Goal: Task Accomplishment & Management: Use online tool/utility

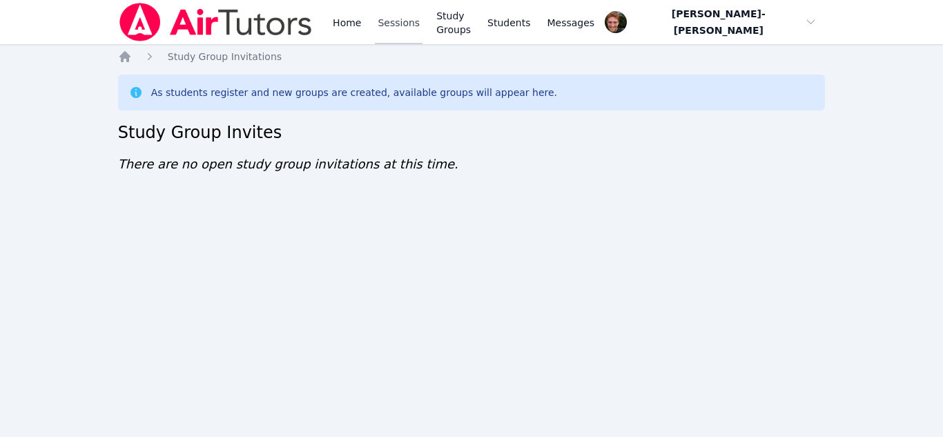
click at [388, 23] on link "Sessions" at bounding box center [399, 22] width 48 height 44
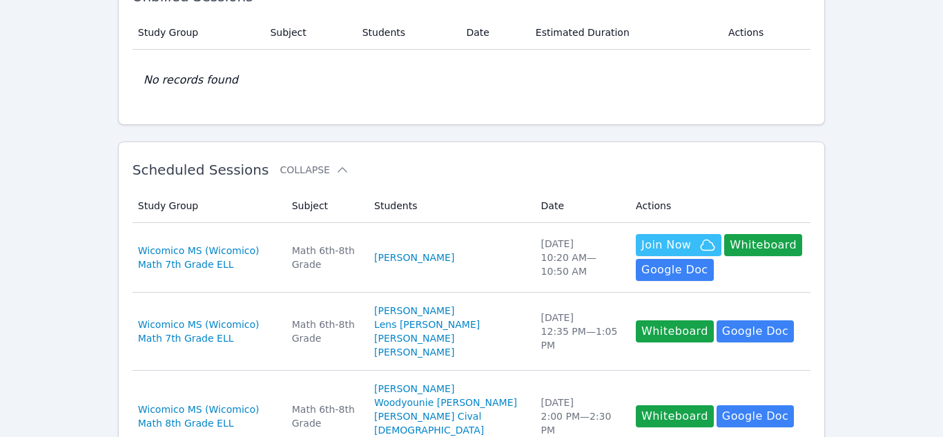
scroll to position [137, 0]
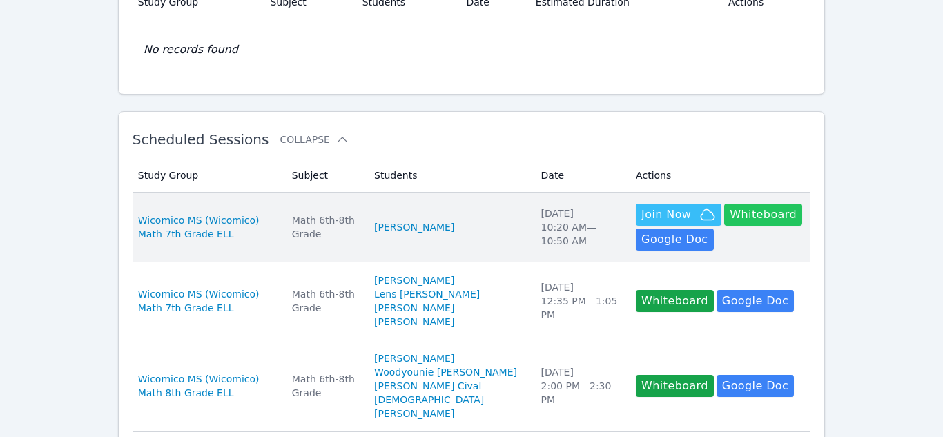
click at [739, 219] on button "Whiteboard" at bounding box center [763, 215] width 78 height 22
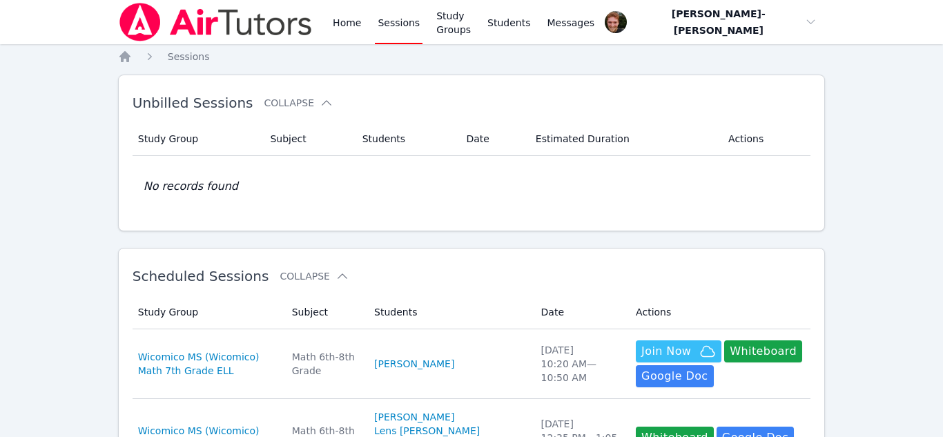
scroll to position [126, 0]
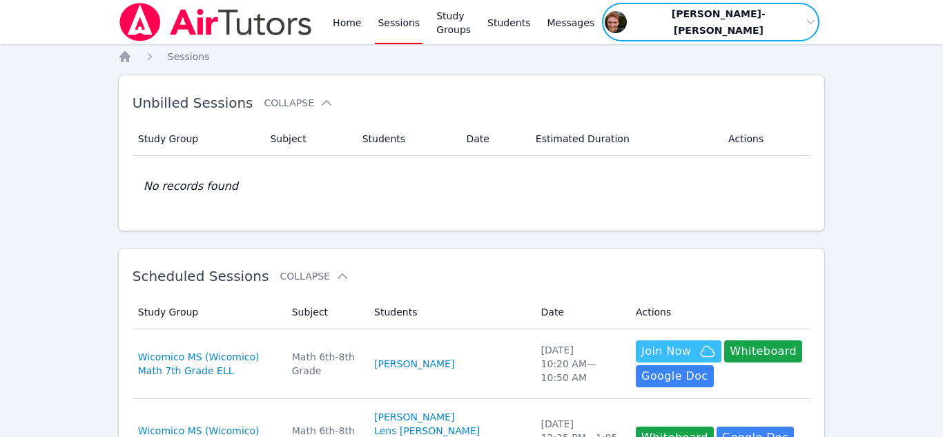
click at [792, 22] on span "button" at bounding box center [710, 21] width 220 height 41
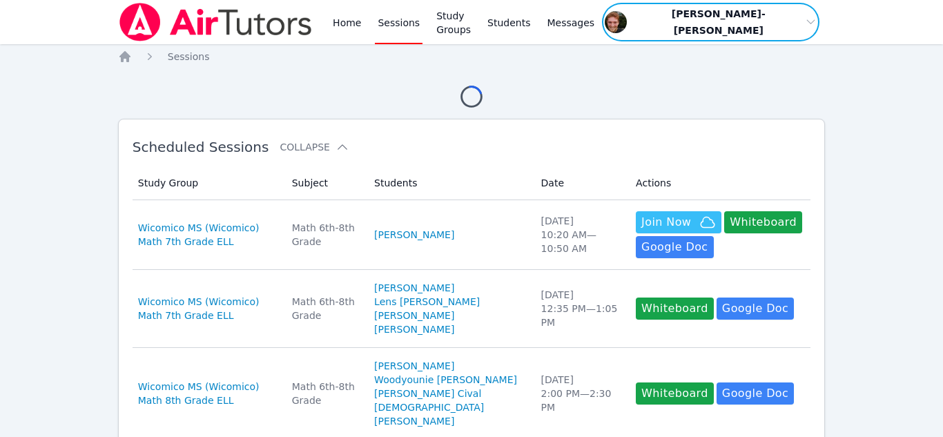
click at [809, 23] on span "button" at bounding box center [710, 21] width 220 height 41
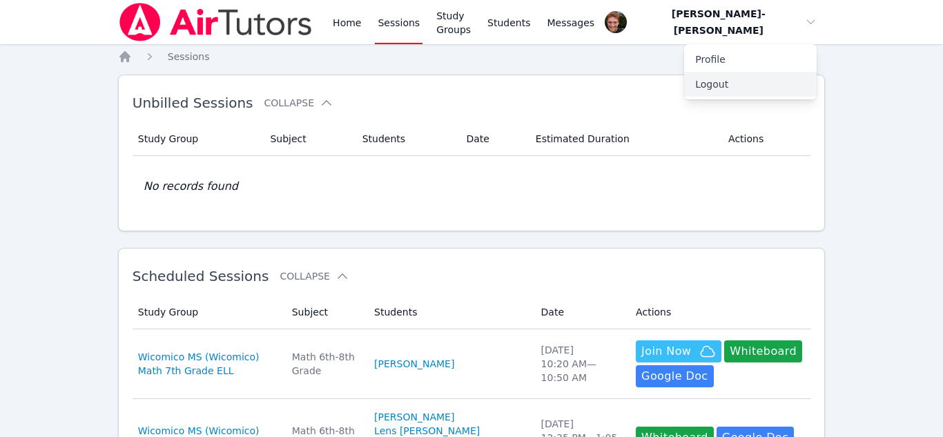
click at [715, 81] on button "Logout" at bounding box center [750, 84] width 133 height 25
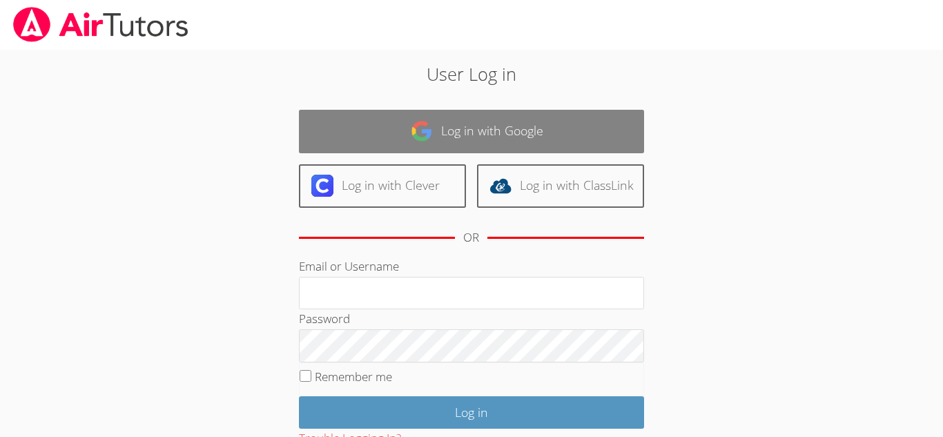
click at [436, 130] on link "Log in with Google" at bounding box center [471, 131] width 345 height 43
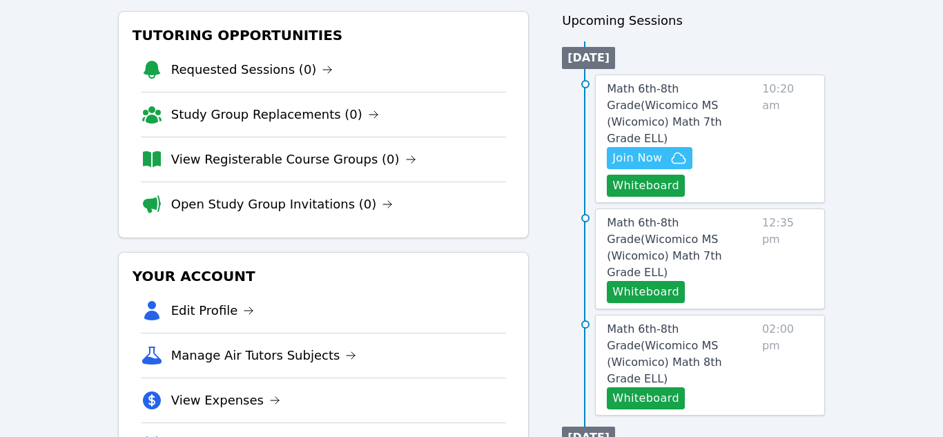
scroll to position [159, 0]
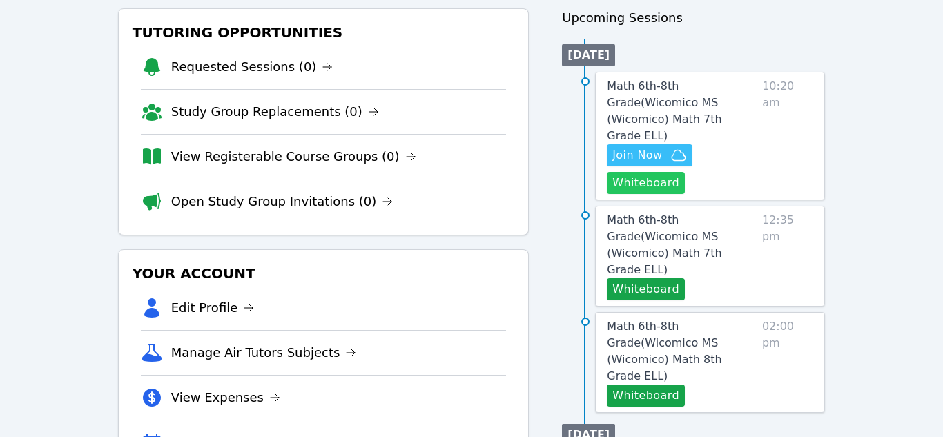
click at [652, 172] on button "Whiteboard" at bounding box center [646, 183] width 78 height 22
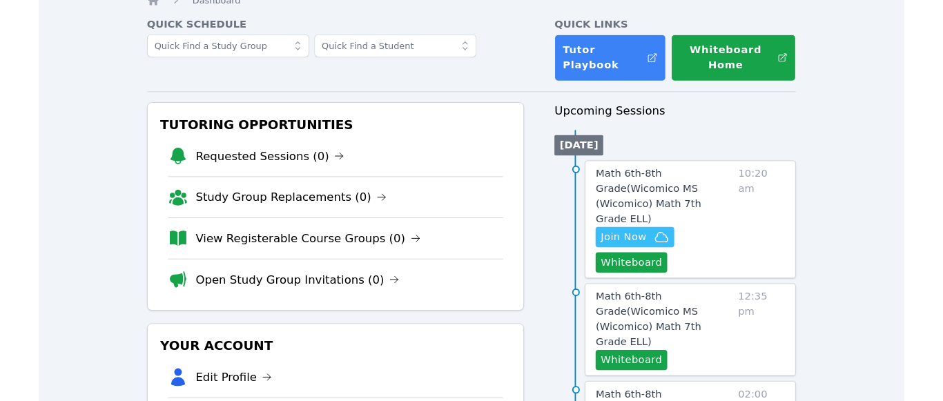
scroll to position [77, 0]
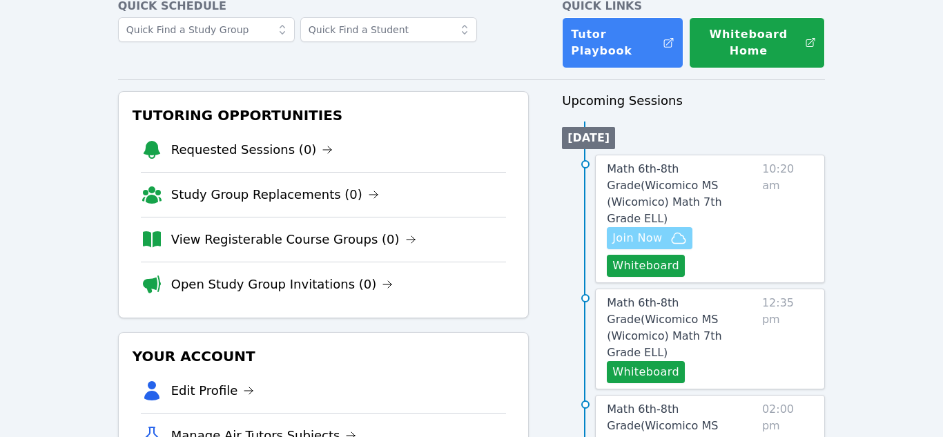
click at [651, 230] on span "Join Now" at bounding box center [637, 238] width 50 height 17
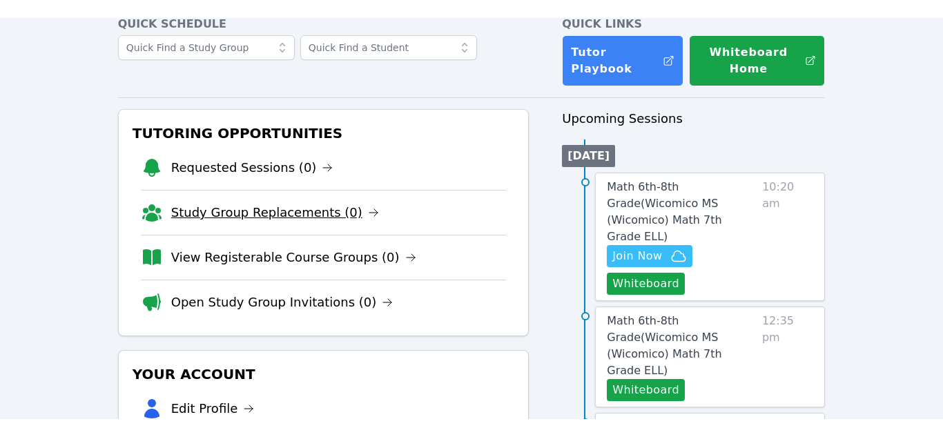
scroll to position [0, 0]
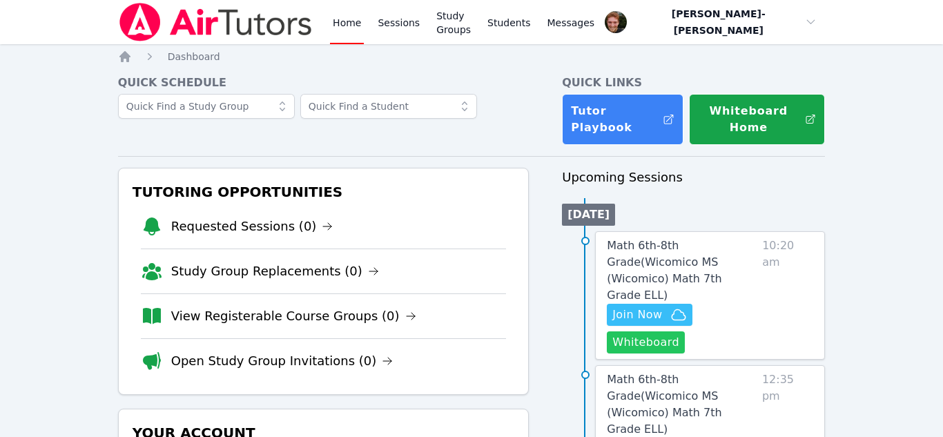
click at [661, 331] on button "Whiteboard" at bounding box center [646, 342] width 78 height 22
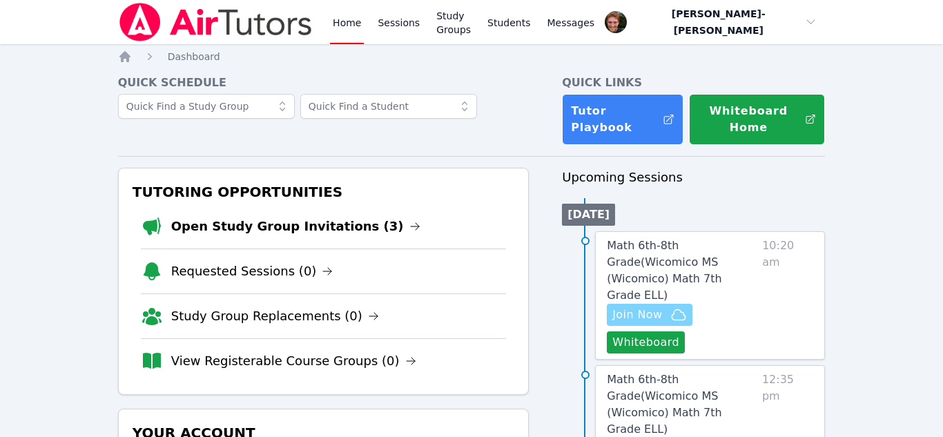
click at [628, 306] on span "Join Now" at bounding box center [637, 314] width 50 height 17
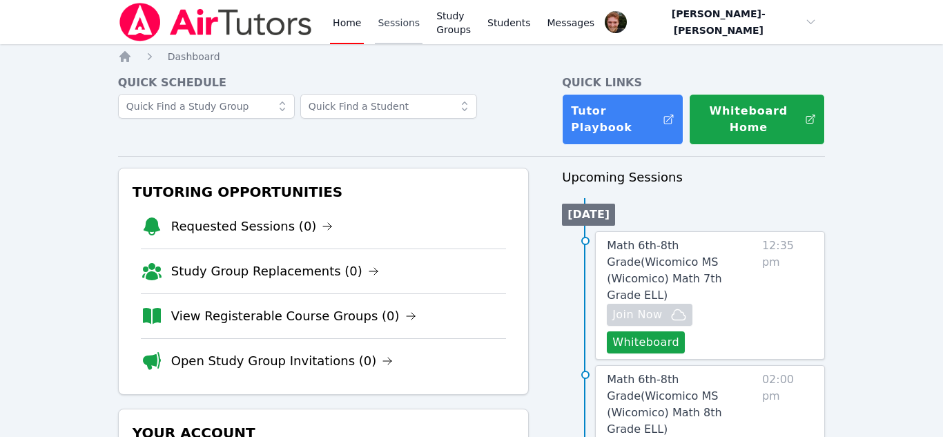
click at [402, 24] on link "Sessions" at bounding box center [399, 22] width 48 height 44
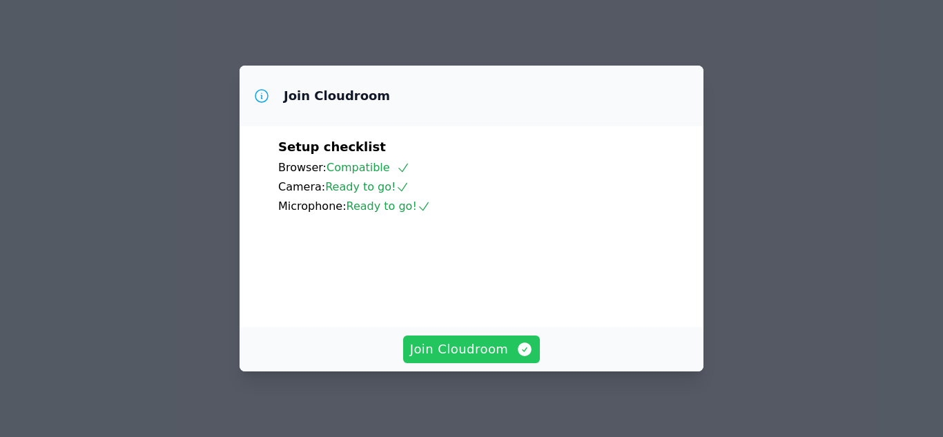
click at [427, 358] on span "Join Cloudroom" at bounding box center [472, 349] width 124 height 19
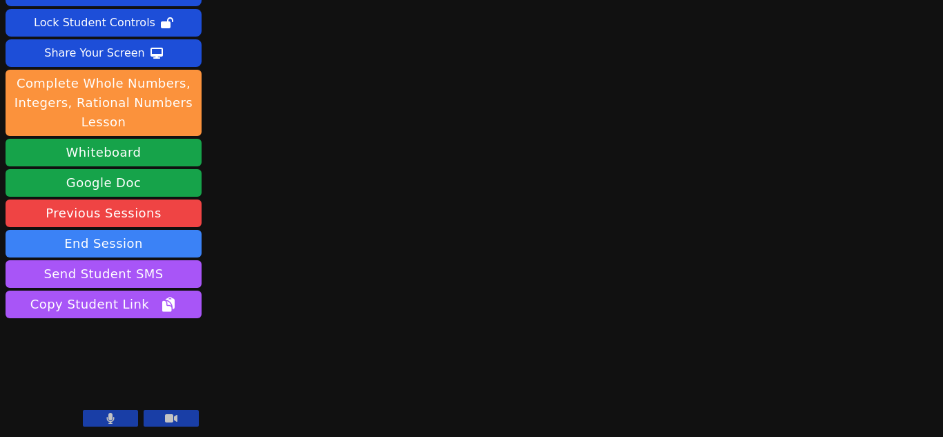
scroll to position [76, 0]
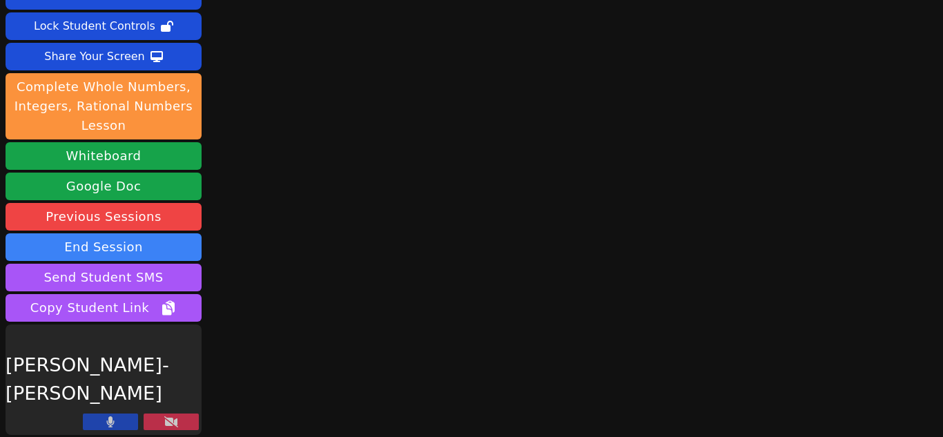
click at [166, 418] on icon at bounding box center [171, 421] width 14 height 11
click at [188, 424] on button at bounding box center [171, 421] width 55 height 17
click at [184, 418] on button at bounding box center [171, 421] width 55 height 17
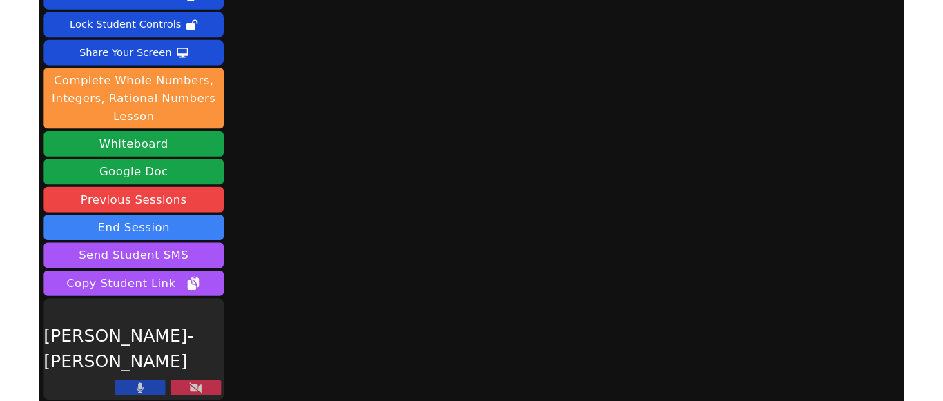
scroll to position [0, 0]
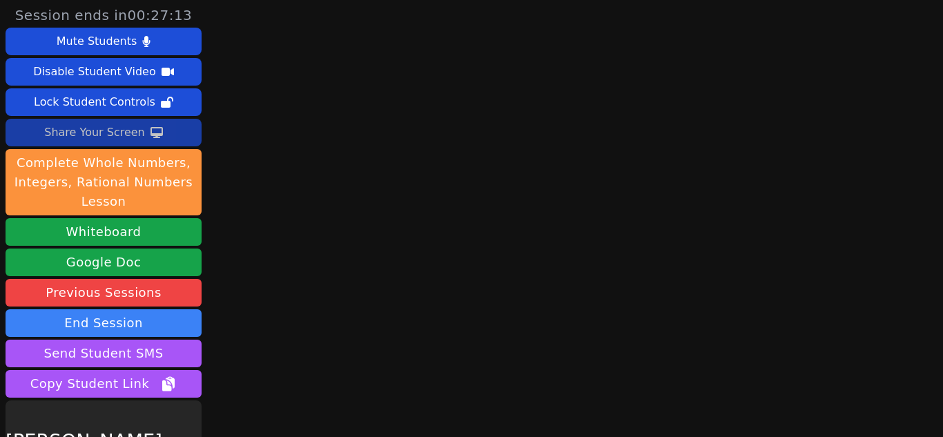
click at [165, 124] on button "Share Your Screen" at bounding box center [104, 133] width 196 height 28
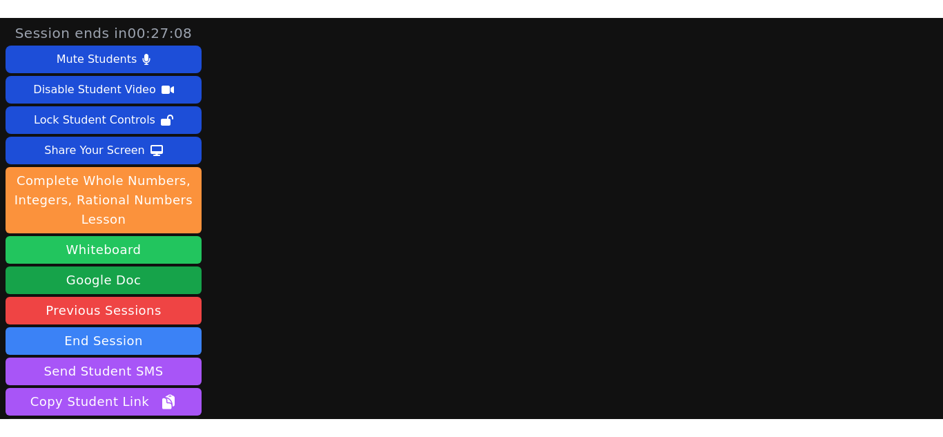
scroll to position [115, 0]
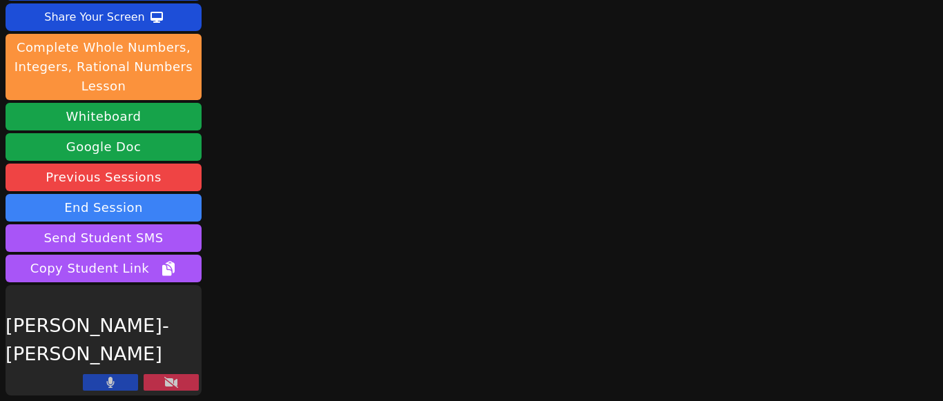
click at [164, 377] on icon at bounding box center [171, 382] width 14 height 11
click at [166, 384] on icon at bounding box center [171, 382] width 14 height 11
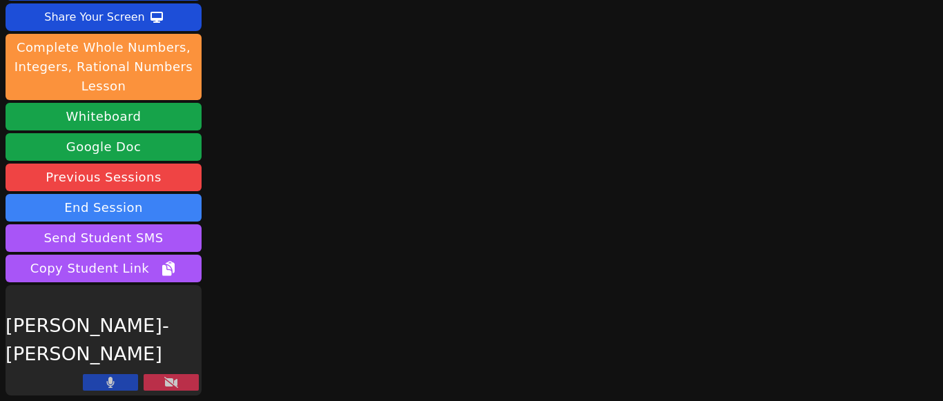
click at [166, 384] on icon at bounding box center [171, 382] width 14 height 11
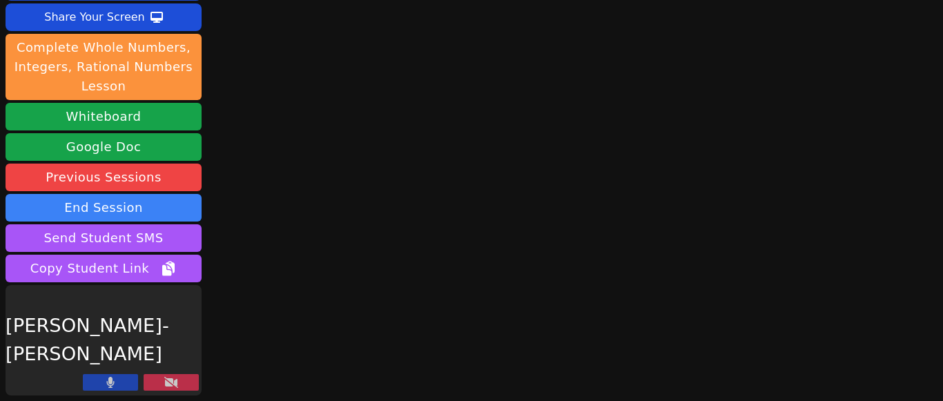
click at [166, 384] on icon at bounding box center [171, 382] width 14 height 11
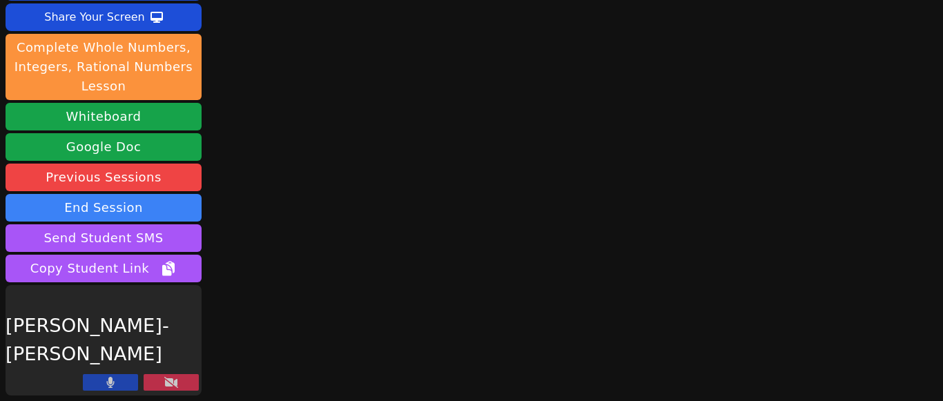
click at [166, 384] on icon at bounding box center [171, 382] width 14 height 11
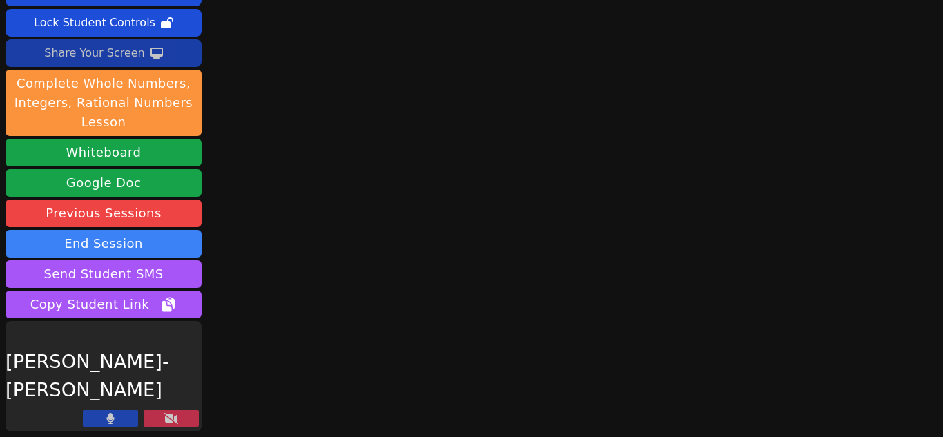
click at [129, 53] on div "Share Your Screen" at bounding box center [94, 53] width 101 height 22
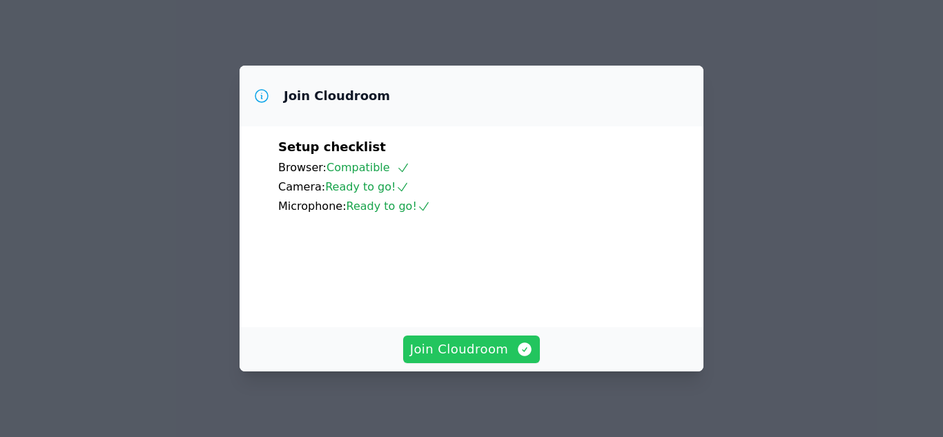
click at [478, 349] on span "Join Cloudroom" at bounding box center [472, 349] width 124 height 19
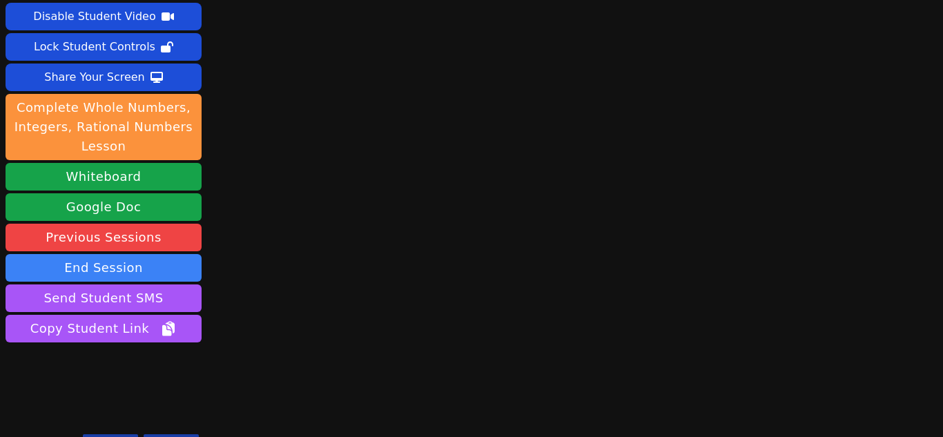
scroll to position [73, 0]
